Goal: Information Seeking & Learning: Understand process/instructions

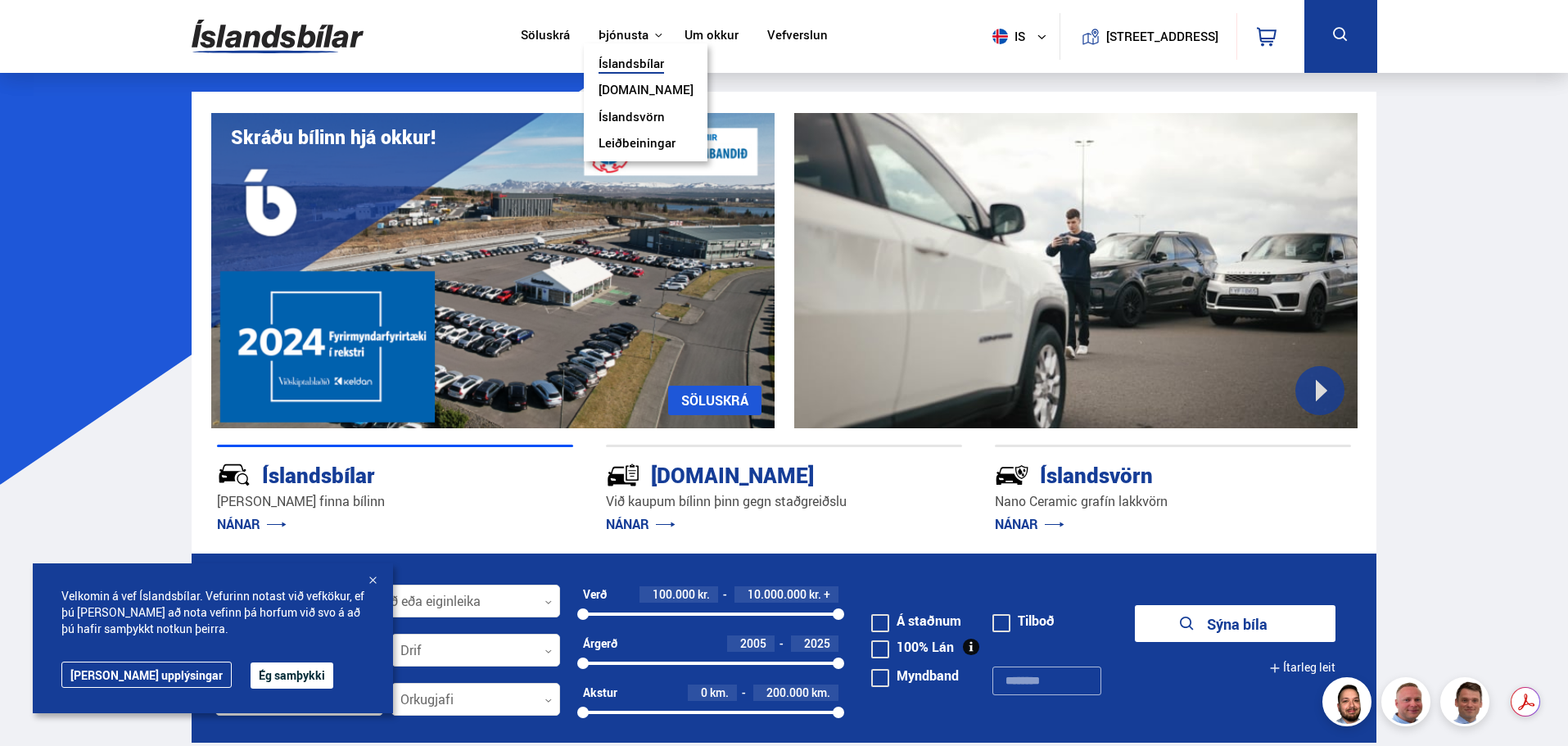
click at [645, 141] on link "Leiðbeiningar" at bounding box center [637, 145] width 77 height 17
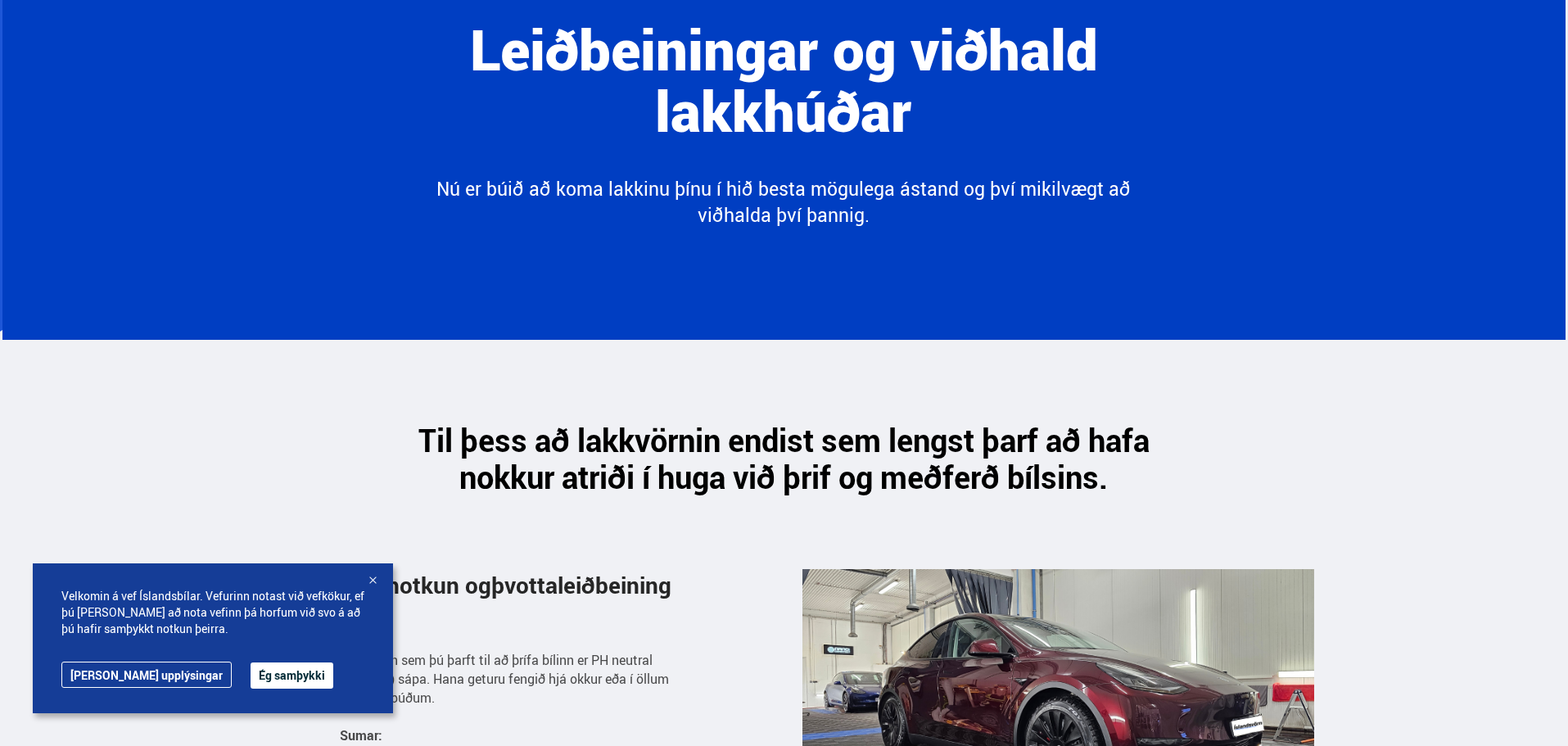
scroll to position [246, 0]
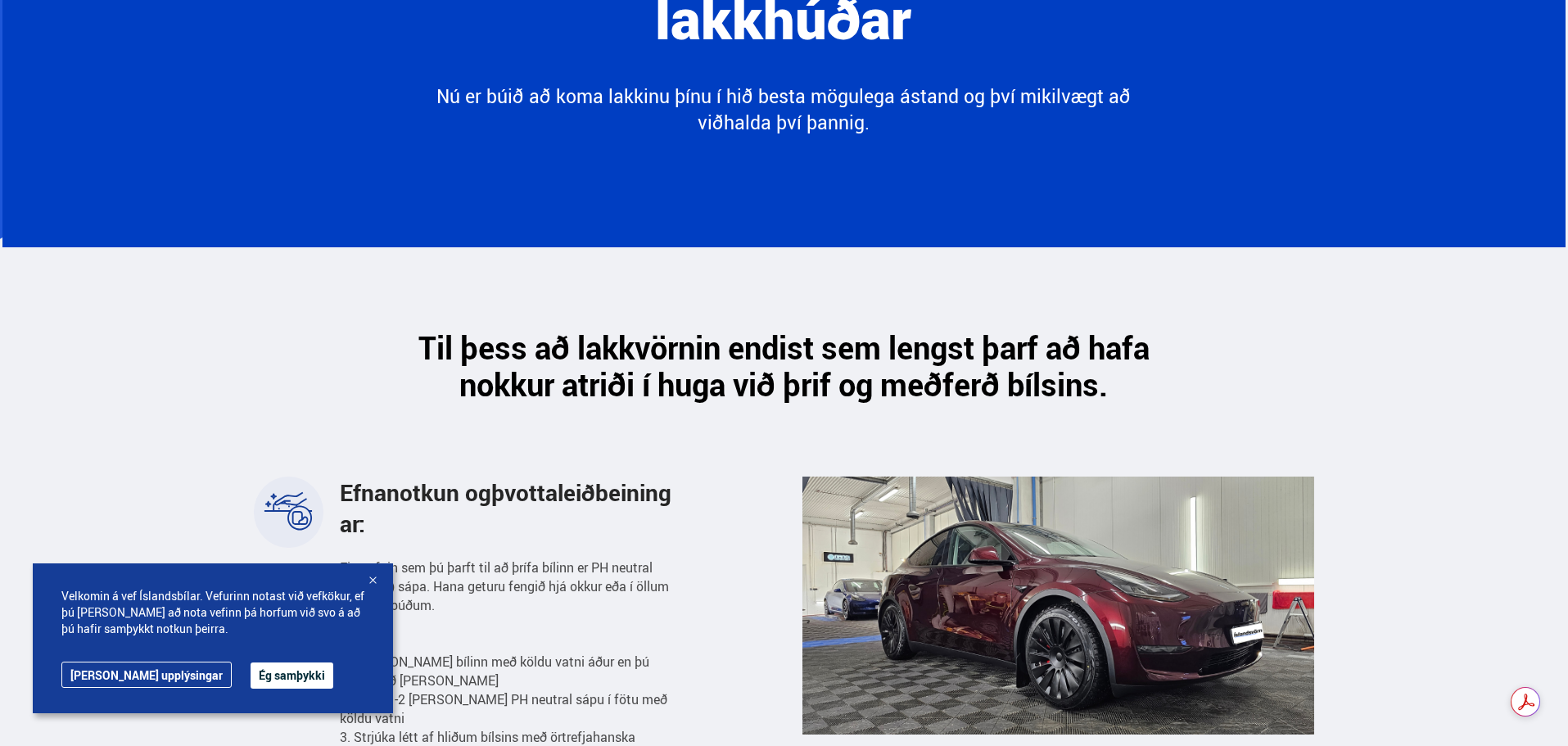
click at [361, 586] on div "Velkomin á vef Íslandsbílar. Vefurinn notast við vefkökur, ef þú [PERSON_NAME] …" at bounding box center [213, 638] width 360 height 150
click at [369, 581] on div at bounding box center [372, 580] width 16 height 16
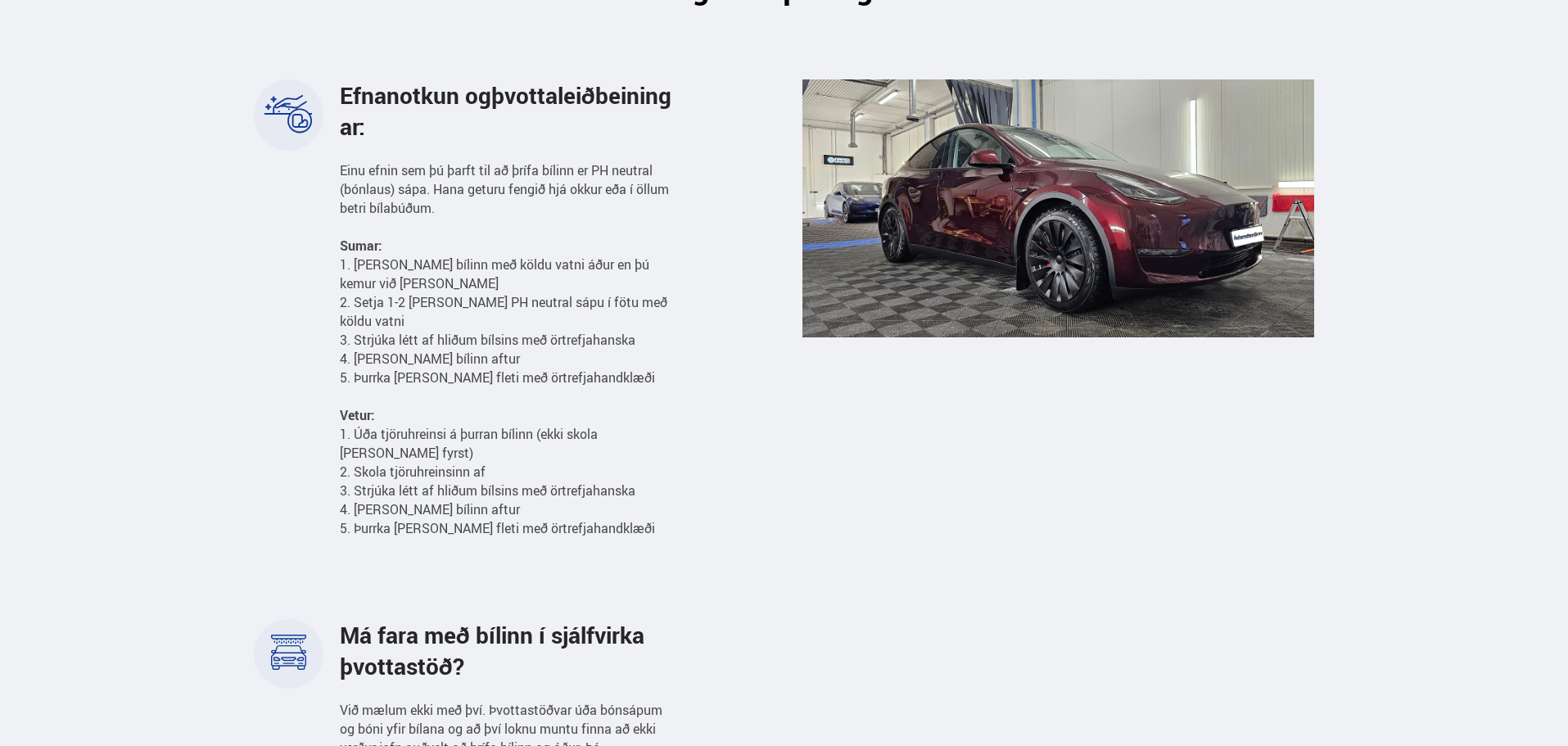
scroll to position [0, 0]
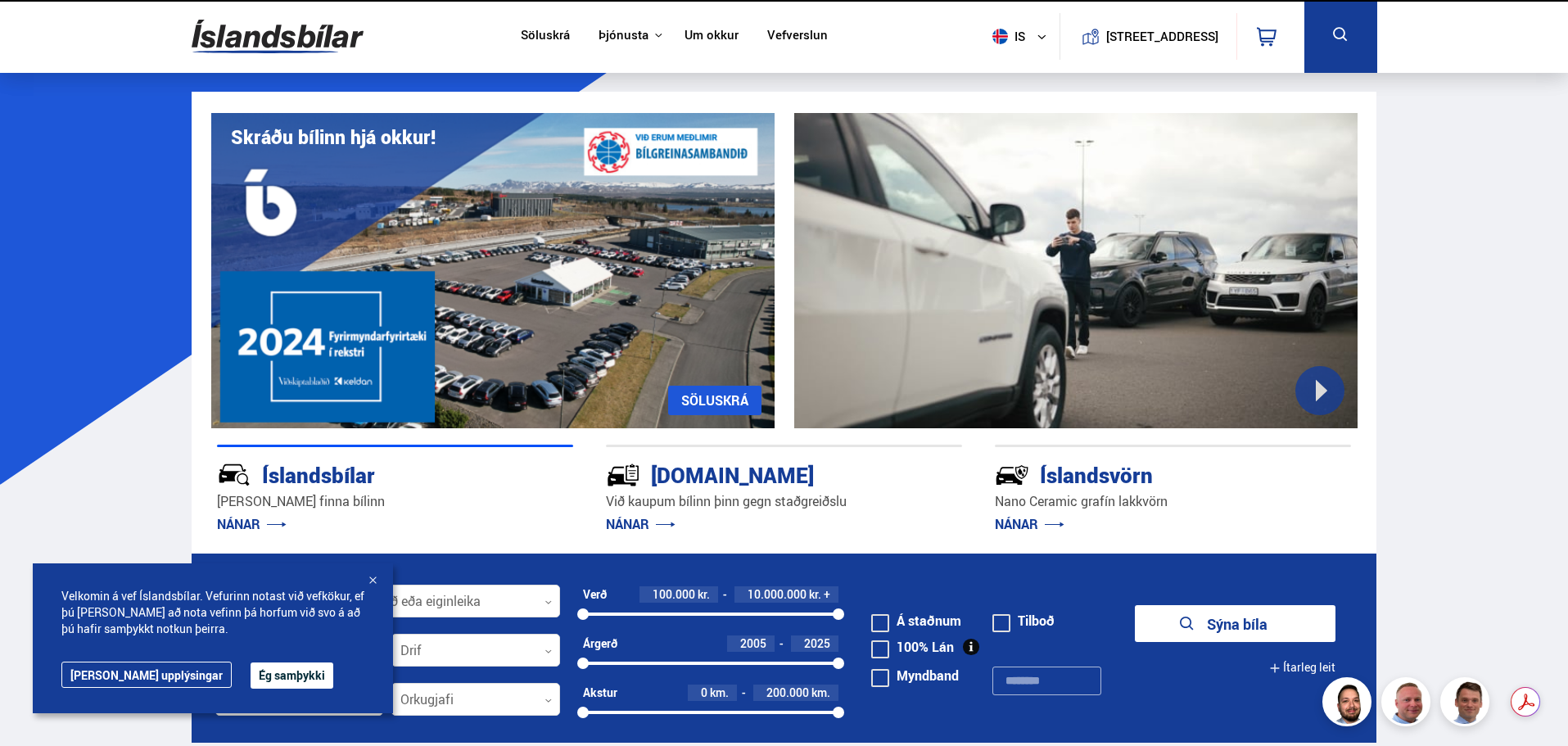
click at [716, 38] on link "Um okkur" at bounding box center [711, 37] width 54 height 17
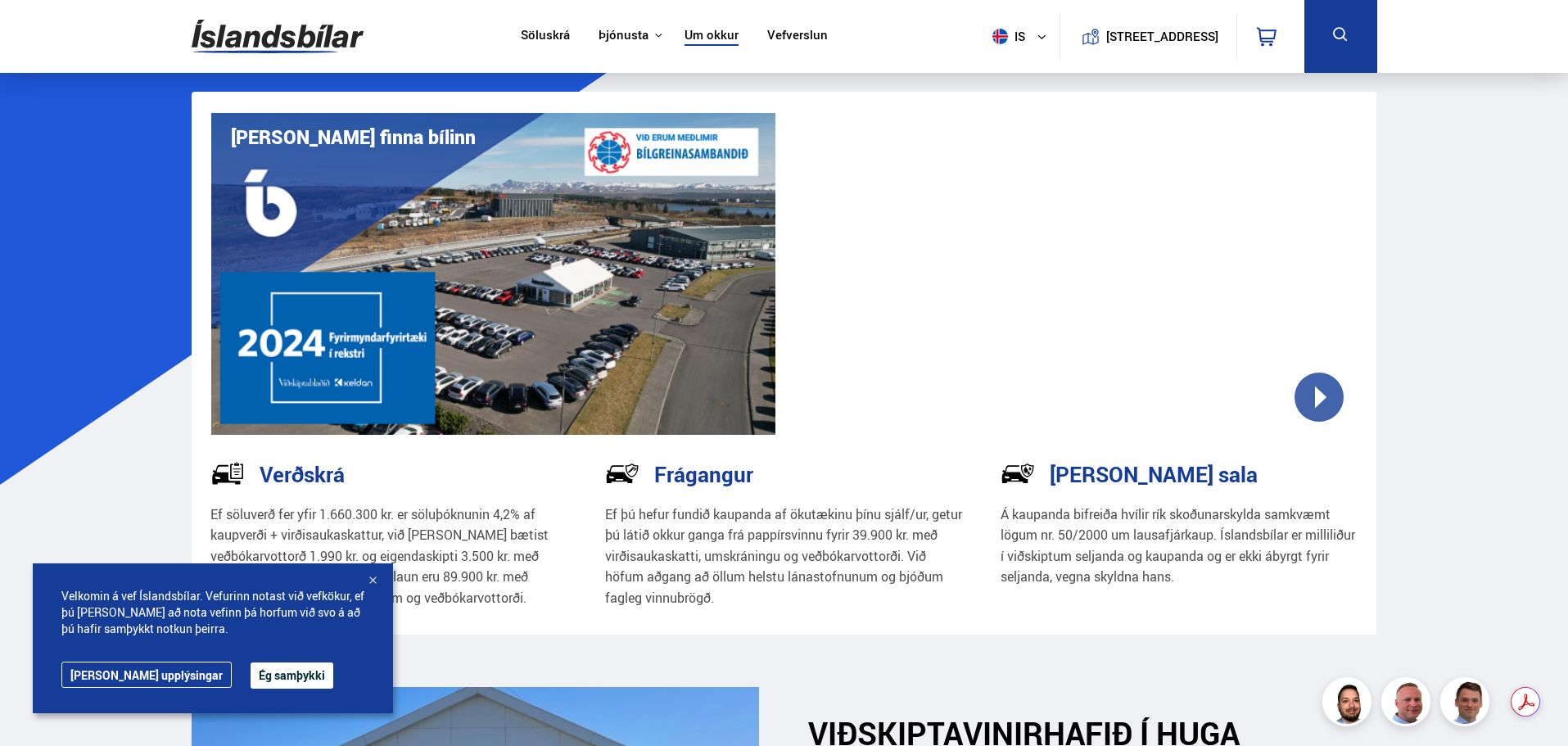
click at [374, 577] on div at bounding box center [372, 580] width 16 height 16
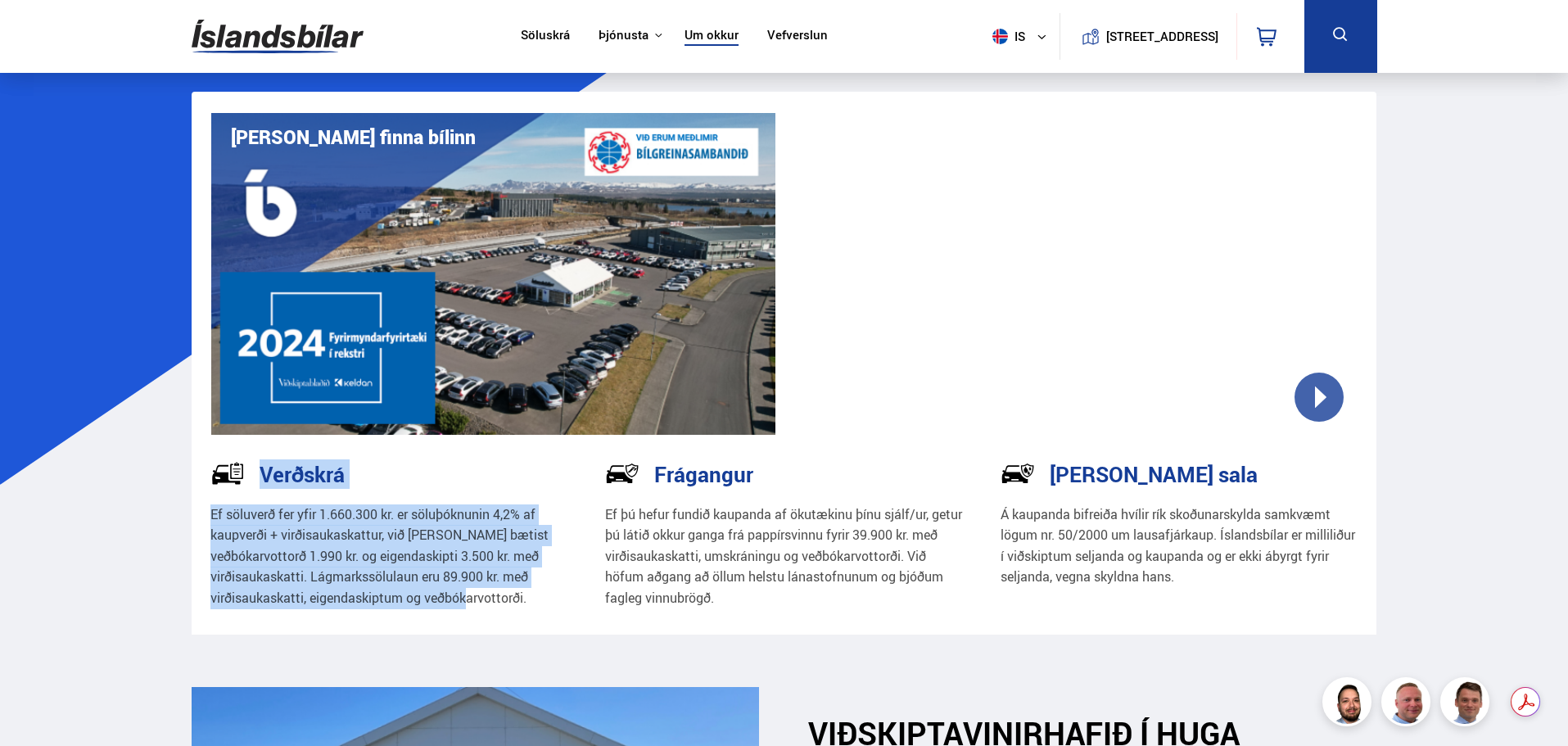
drag, startPoint x: 528, startPoint y: 608, endPoint x: 193, endPoint y: 542, distance: 341.4
click at [193, 543] on div "Verðskrá Ef söluverð fer yfir 1.660.300 kr. er söluþóknunin 4,2% af kaupverði +…" at bounding box center [389, 545] width 396 height 178
click at [230, 530] on p "Ef söluverð fer yfir 1.660.300 kr. er söluþóknunin 4,2% af kaupverði + virðisau…" at bounding box center [389, 556] width 357 height 104
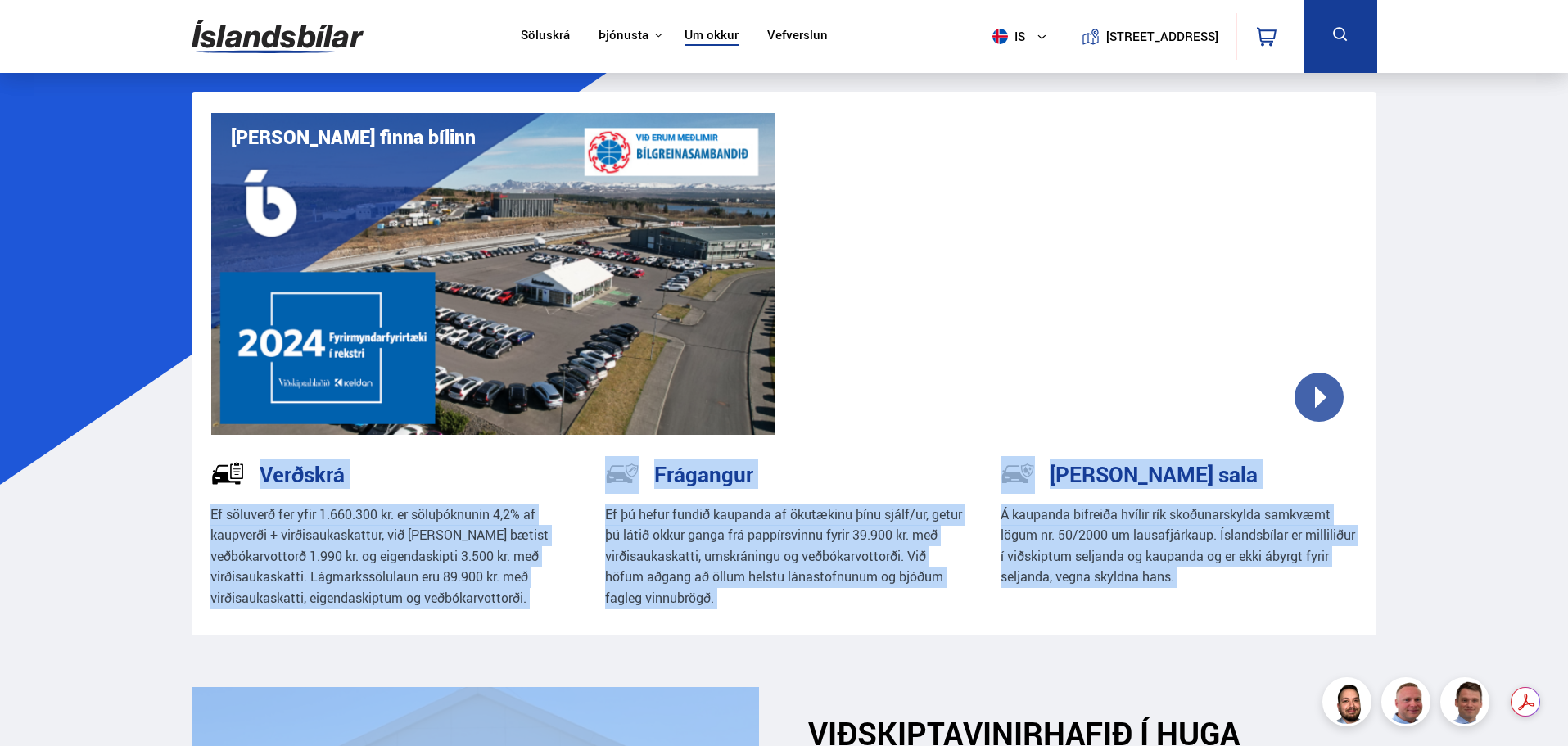
drag, startPoint x: 206, startPoint y: 523, endPoint x: 715, endPoint y: 664, distance: 528.2
click at [541, 596] on p "Ef söluverð fer yfir 1.660.300 kr. er söluþóknunin 4,2% af kaupverði + virðisau…" at bounding box center [389, 556] width 357 height 104
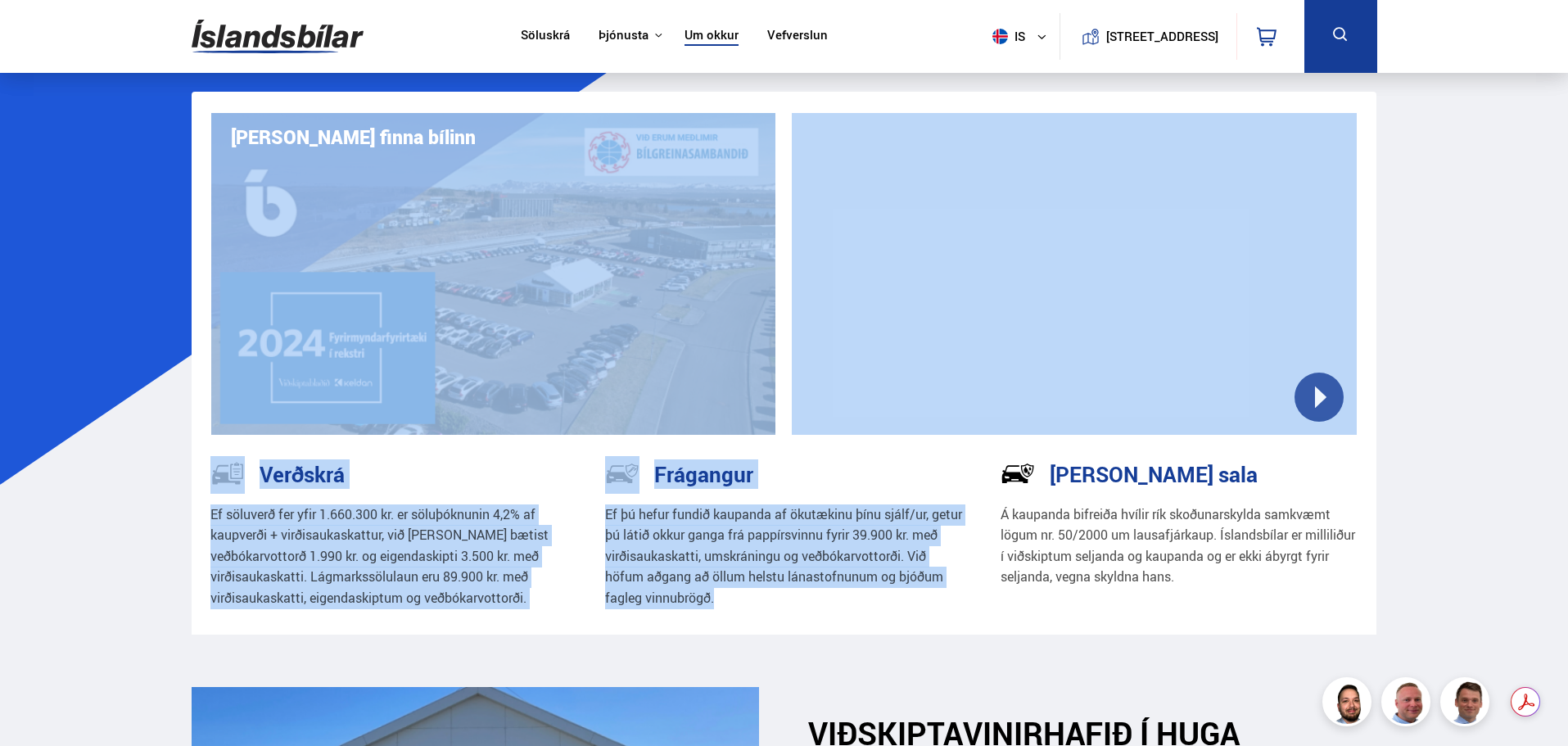
drag, startPoint x: 744, startPoint y: 592, endPoint x: 585, endPoint y: 430, distance: 227.0
click at [846, 478] on div "Frágangur" at bounding box center [784, 473] width 357 height 34
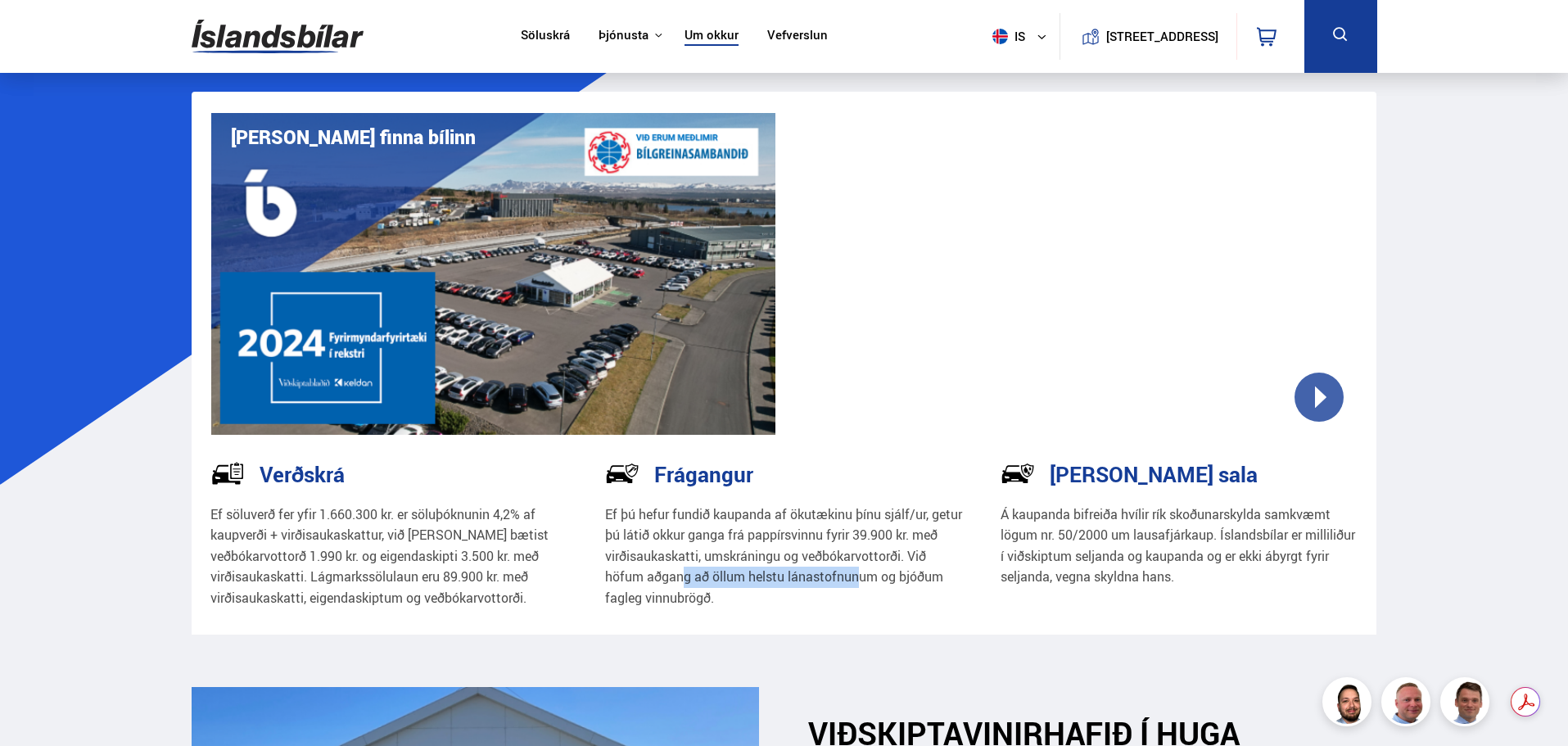
drag, startPoint x: 825, startPoint y: 582, endPoint x: 562, endPoint y: 485, distance: 280.3
click at [574, 508] on div "Verðskrá Ef söluverð fer yfir 1.660.300 kr. er söluþóknunin 4,2% af kaupverði +…" at bounding box center [784, 545] width 1212 height 178
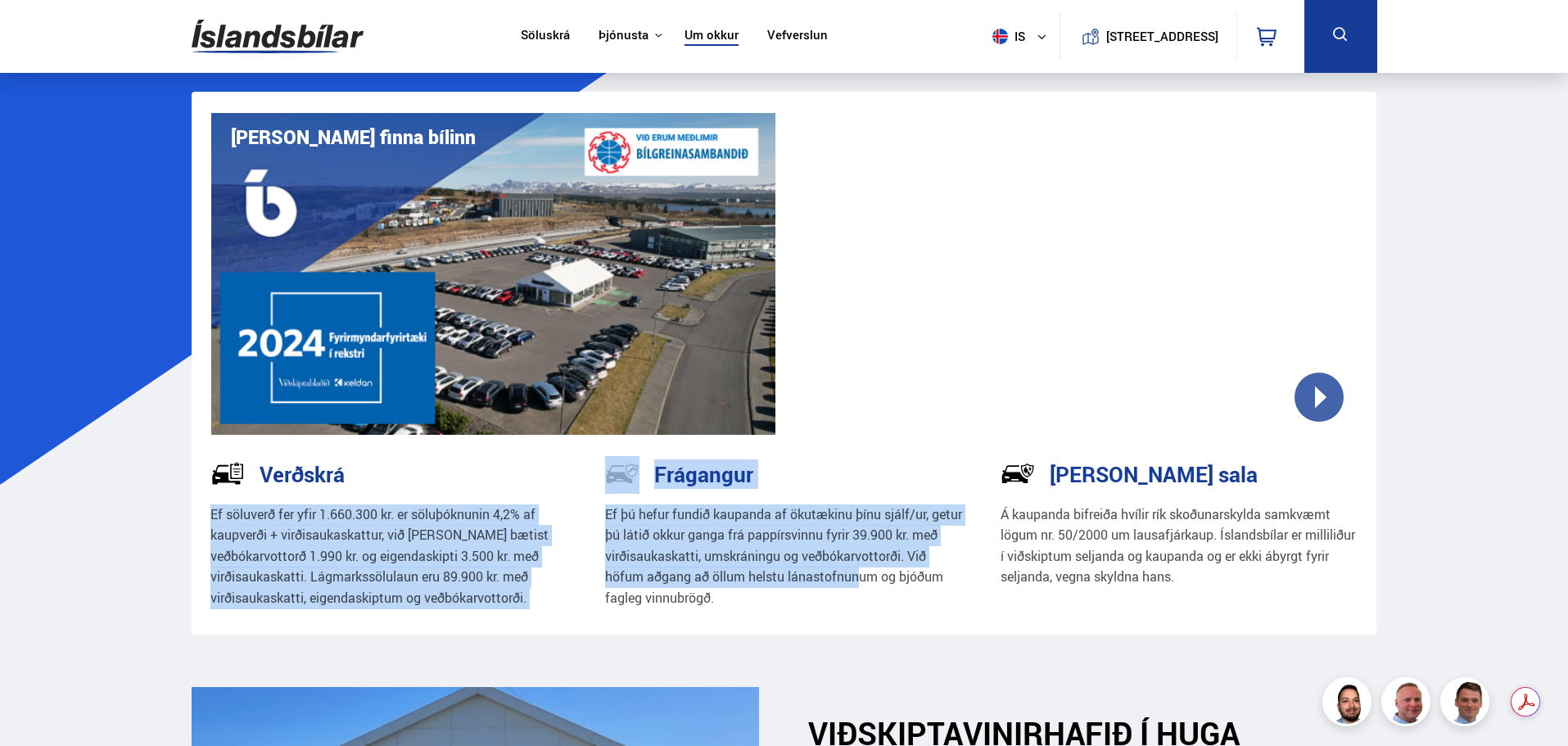
click at [978, 571] on div "Frágangur Ef þú hefur fundið kaupanda af ökutækinu þínu sjálf/ur, getur þú láti…" at bounding box center [784, 545] width 396 height 178
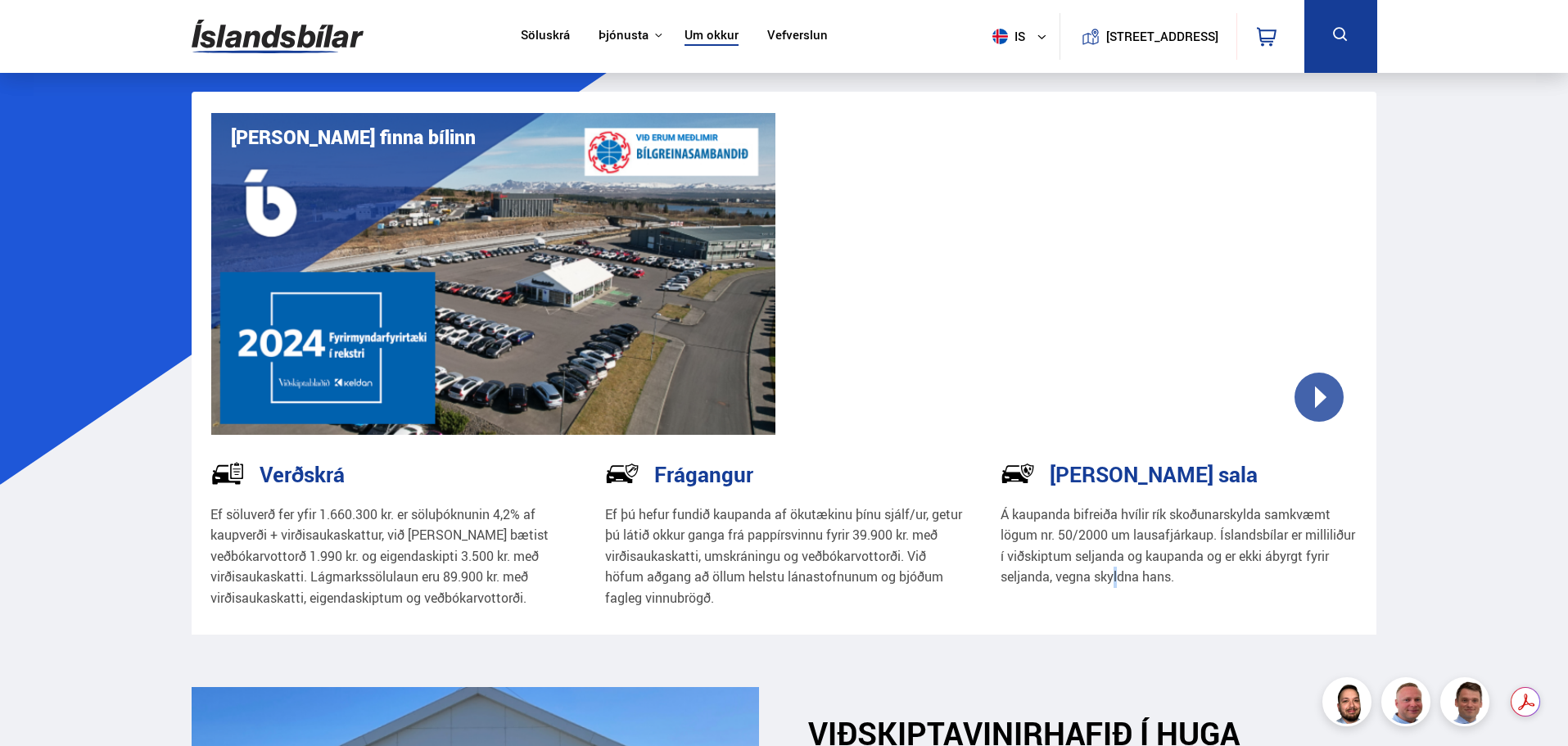
drag, startPoint x: 1185, startPoint y: 568, endPoint x: 1177, endPoint y: 570, distance: 8.2
drag, startPoint x: 1177, startPoint y: 570, endPoint x: 895, endPoint y: 542, distance: 283.4
click at [900, 535] on p "Ef þú hefur fundið kaupanda af ökutækinu þínu sjálf/ur, getur þú látið okkur ga…" at bounding box center [784, 556] width 357 height 104
click at [814, 586] on p "Ef þú hefur fundið kaupanda af ökutækinu þínu sjálf/ur, getur þú látið okkur ga…" at bounding box center [784, 556] width 357 height 104
